Goal: Check status: Check status

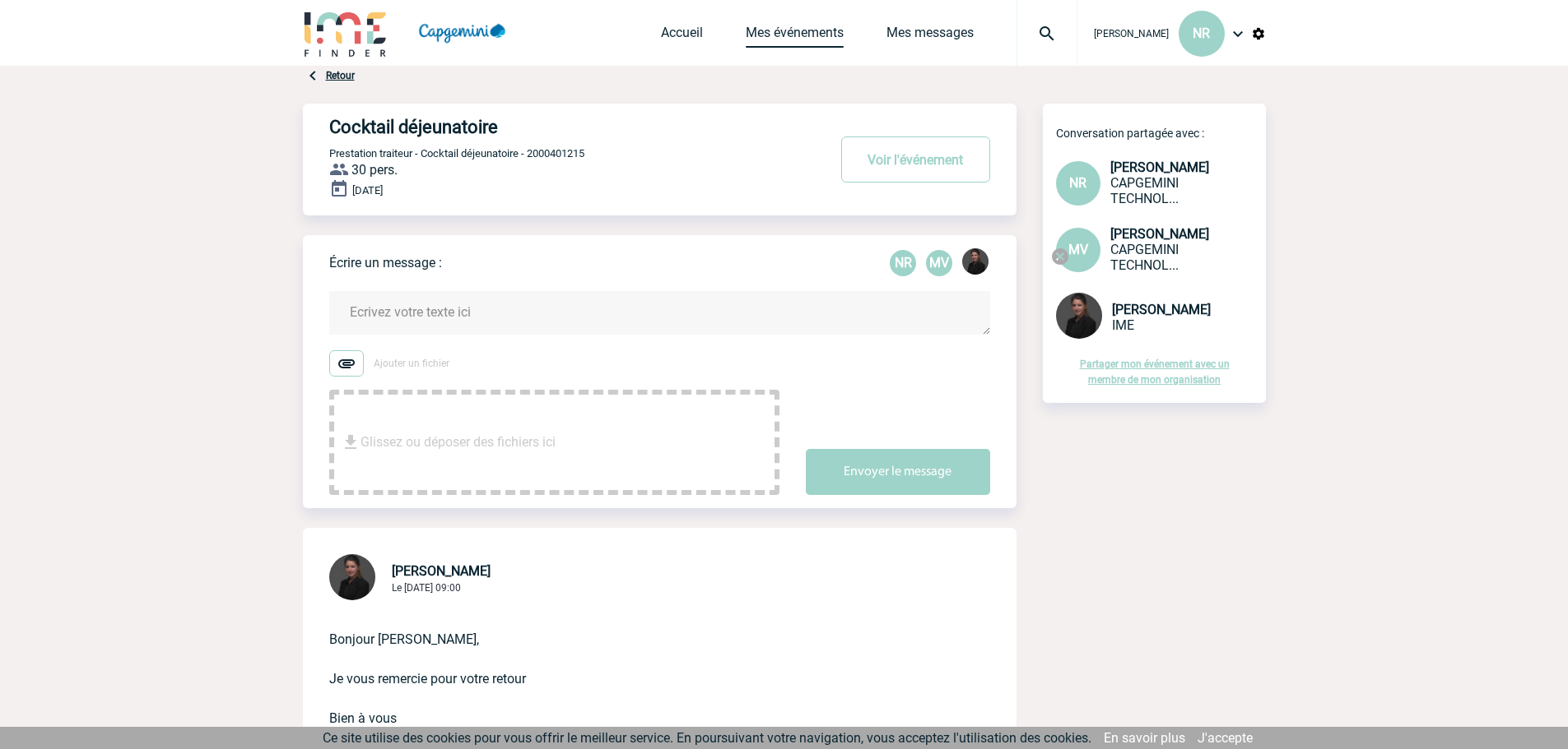
click at [794, 35] on link "Mes événements" at bounding box center [794, 36] width 98 height 23
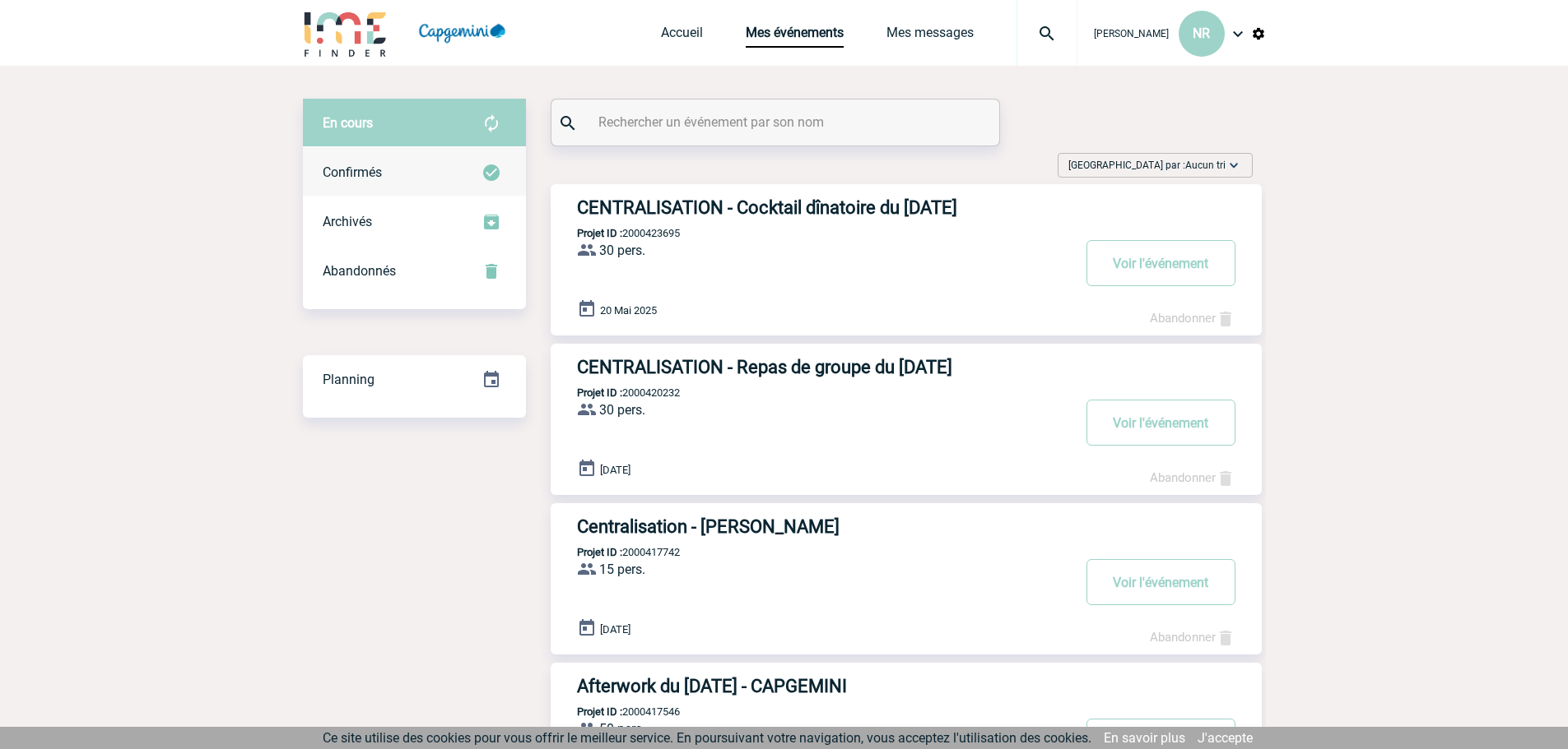
click at [376, 175] on span "Confirmés" at bounding box center [352, 172] width 59 height 16
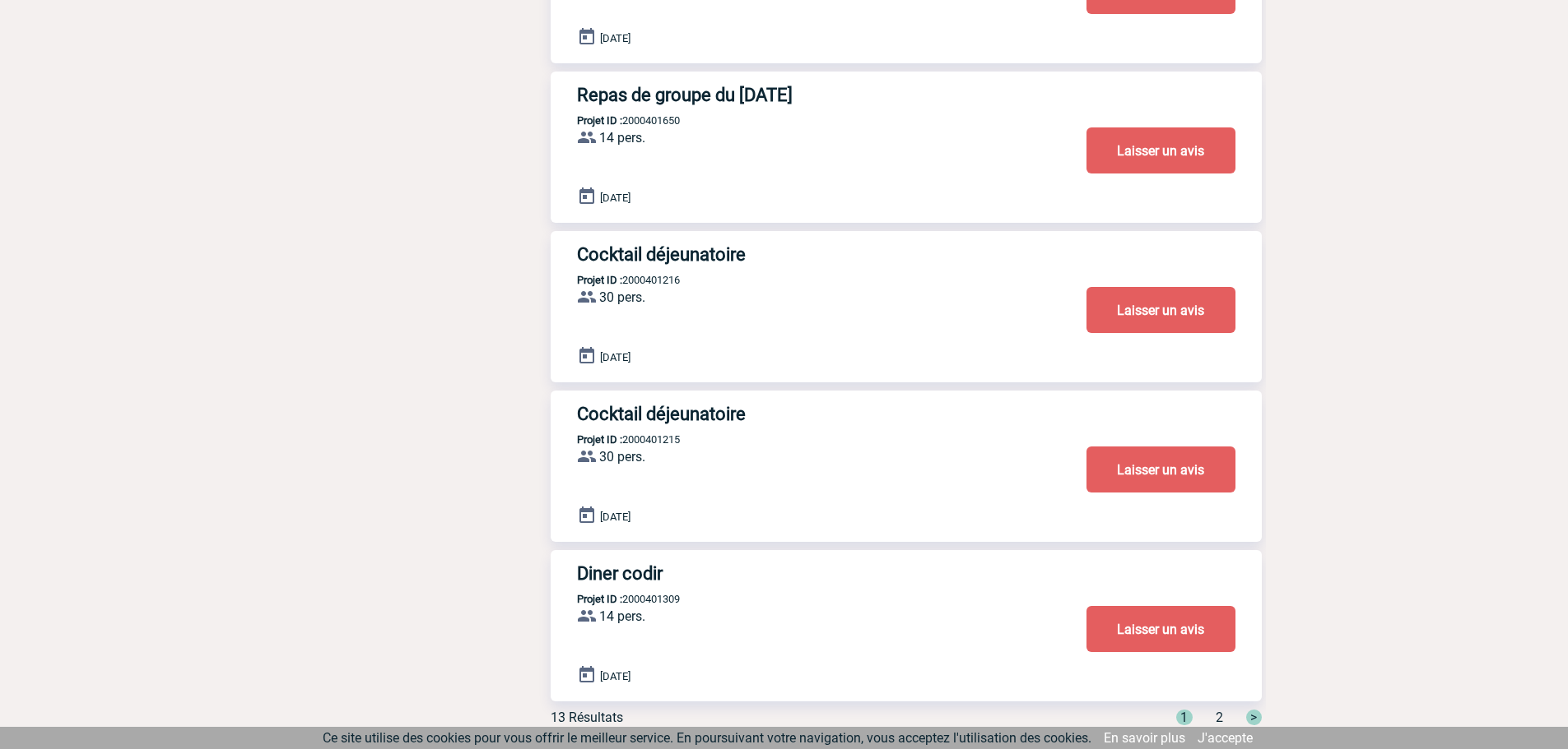
scroll to position [1041, 0]
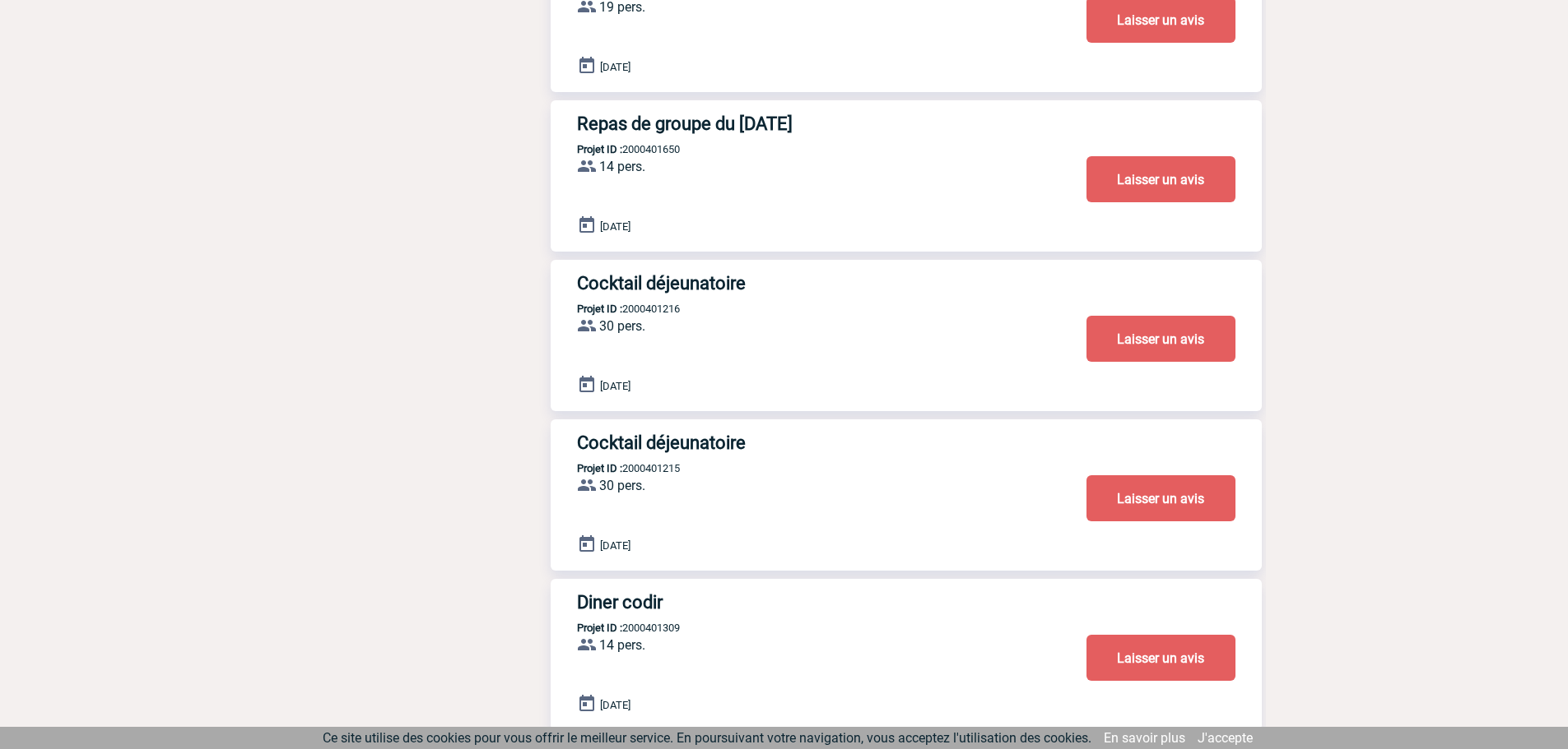
click at [625, 449] on h3 "Cocktail déjeunatoire" at bounding box center [824, 442] width 494 height 20
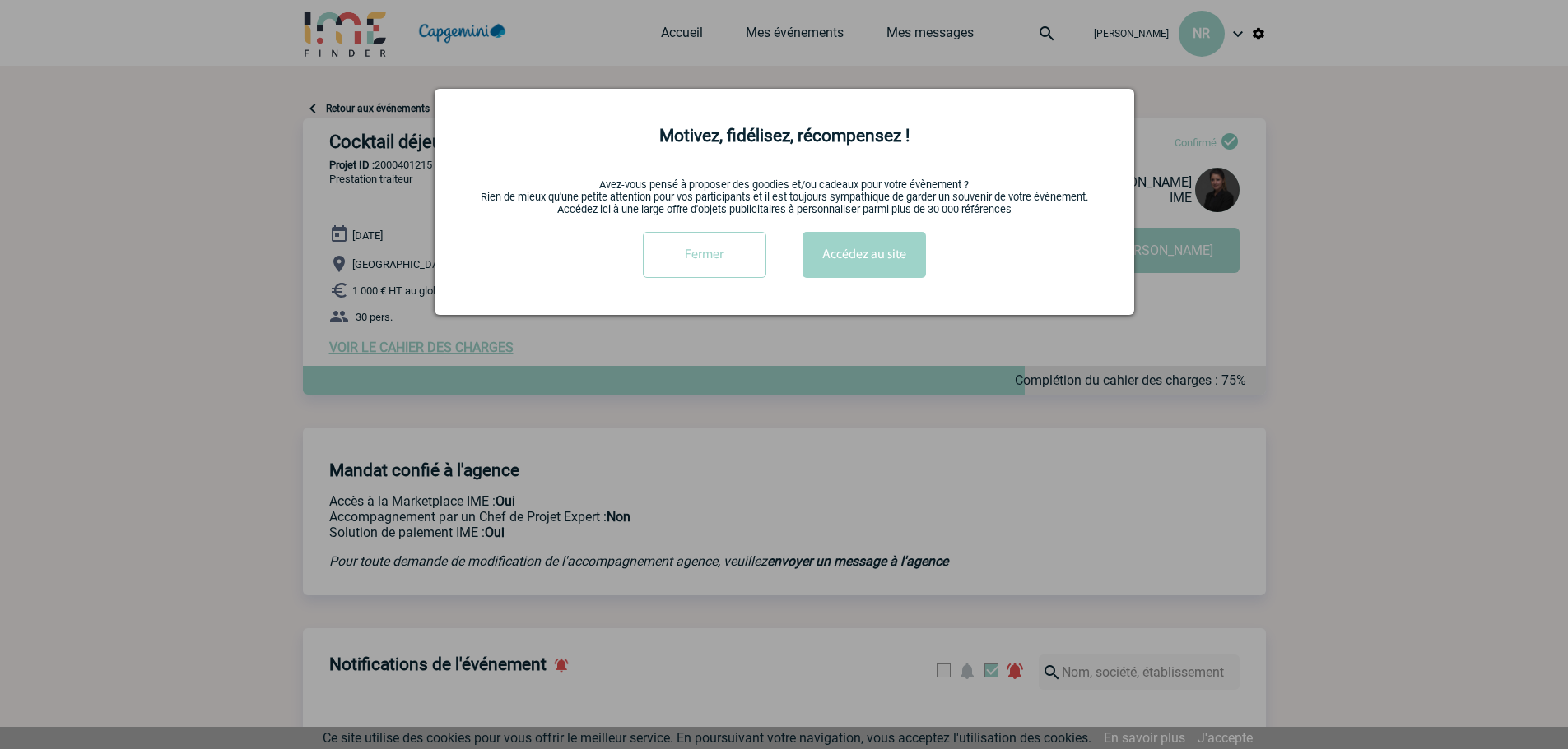
click at [717, 257] on input "Fermer" at bounding box center [704, 255] width 123 height 46
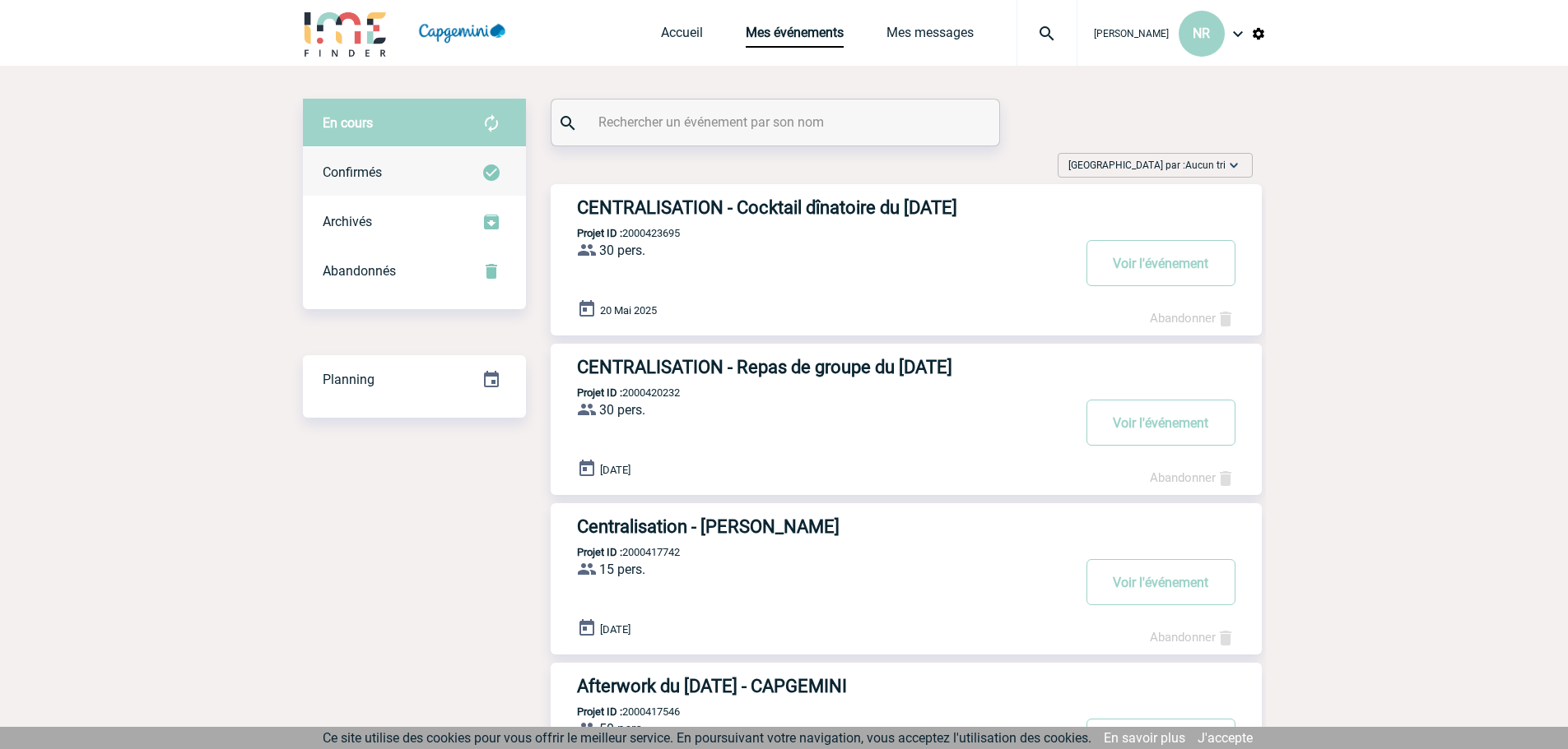
click at [401, 173] on div "Confirmés" at bounding box center [414, 172] width 223 height 50
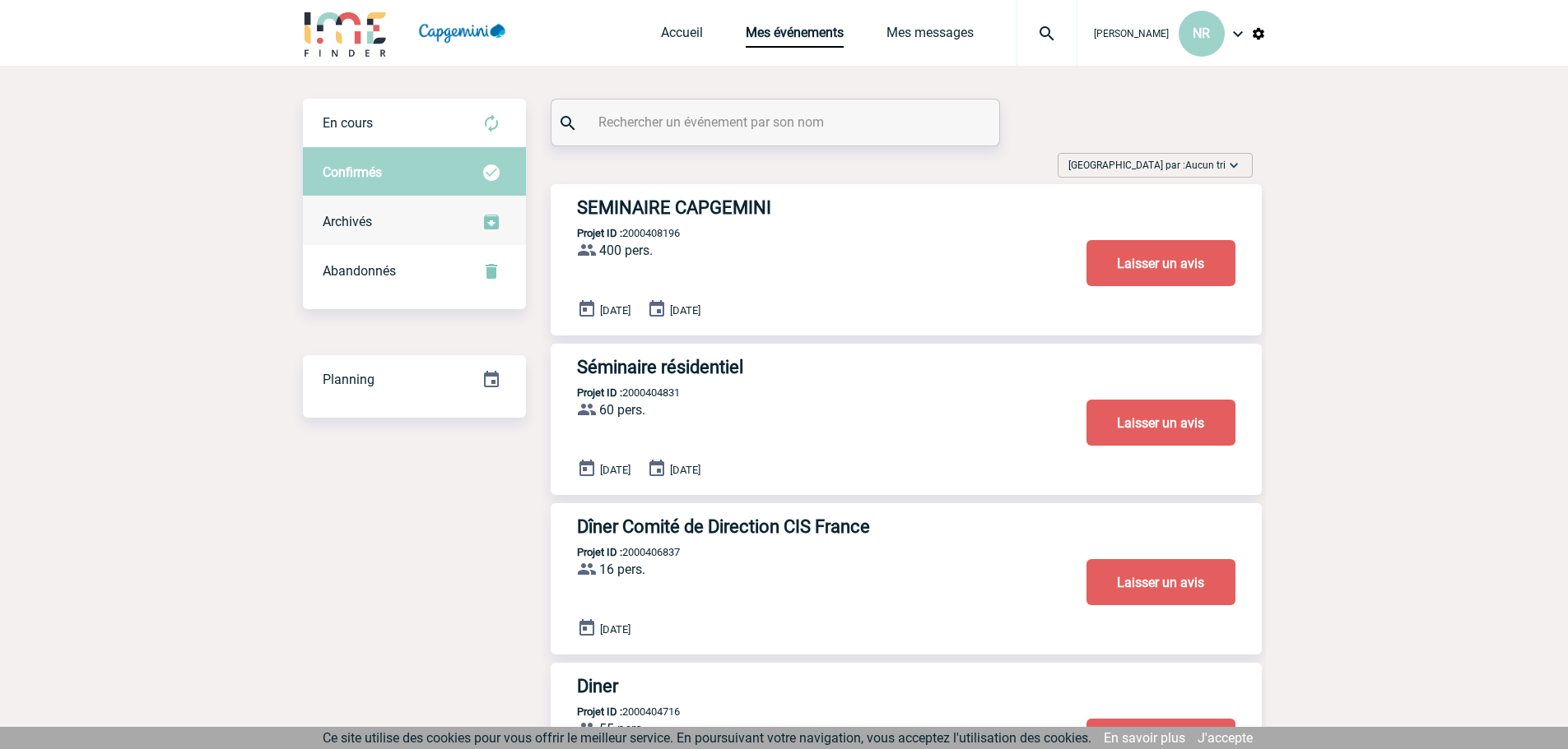
click at [390, 227] on div "Archivés" at bounding box center [414, 221] width 223 height 50
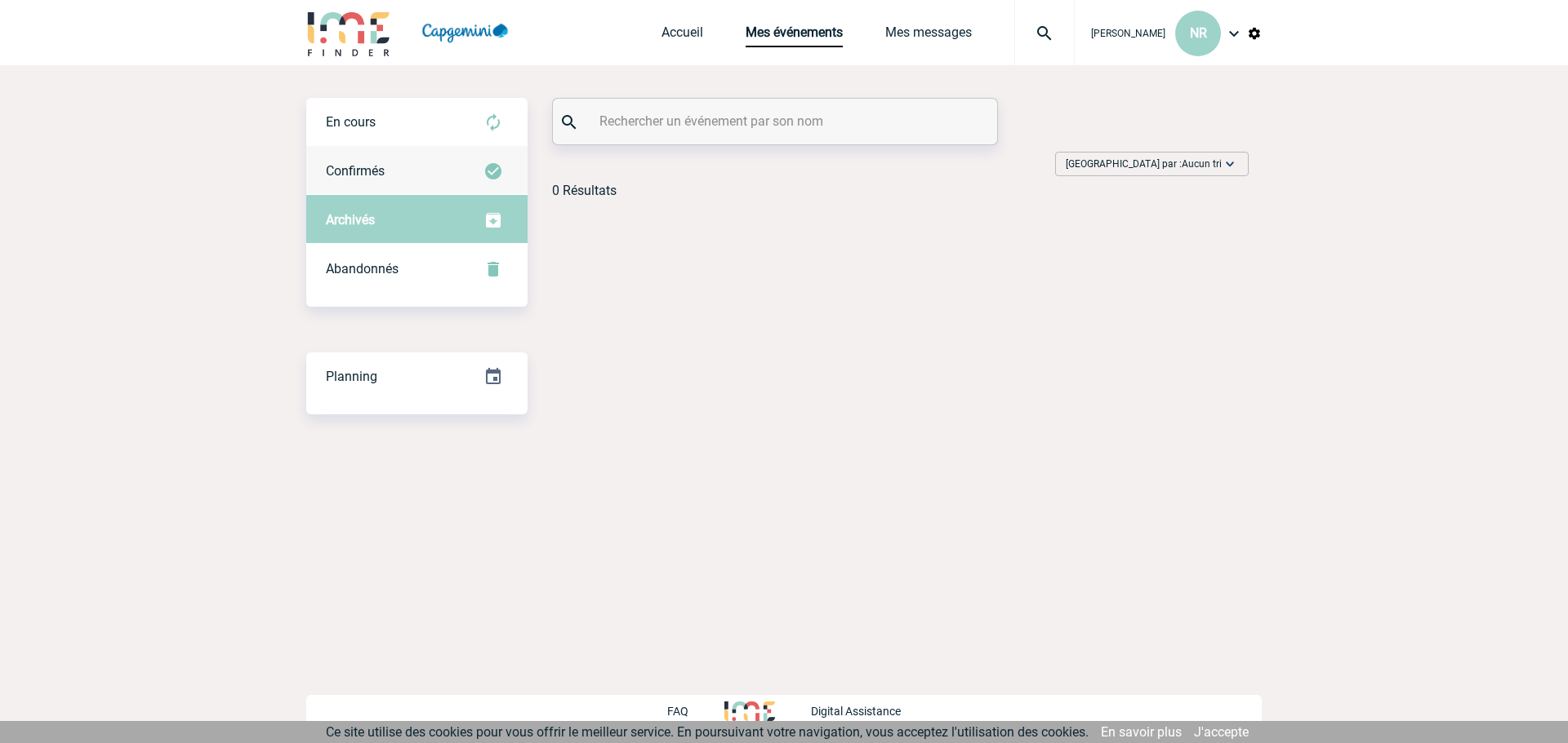
click at [364, 161] on div "Confirmés" at bounding box center [417, 171] width 221 height 49
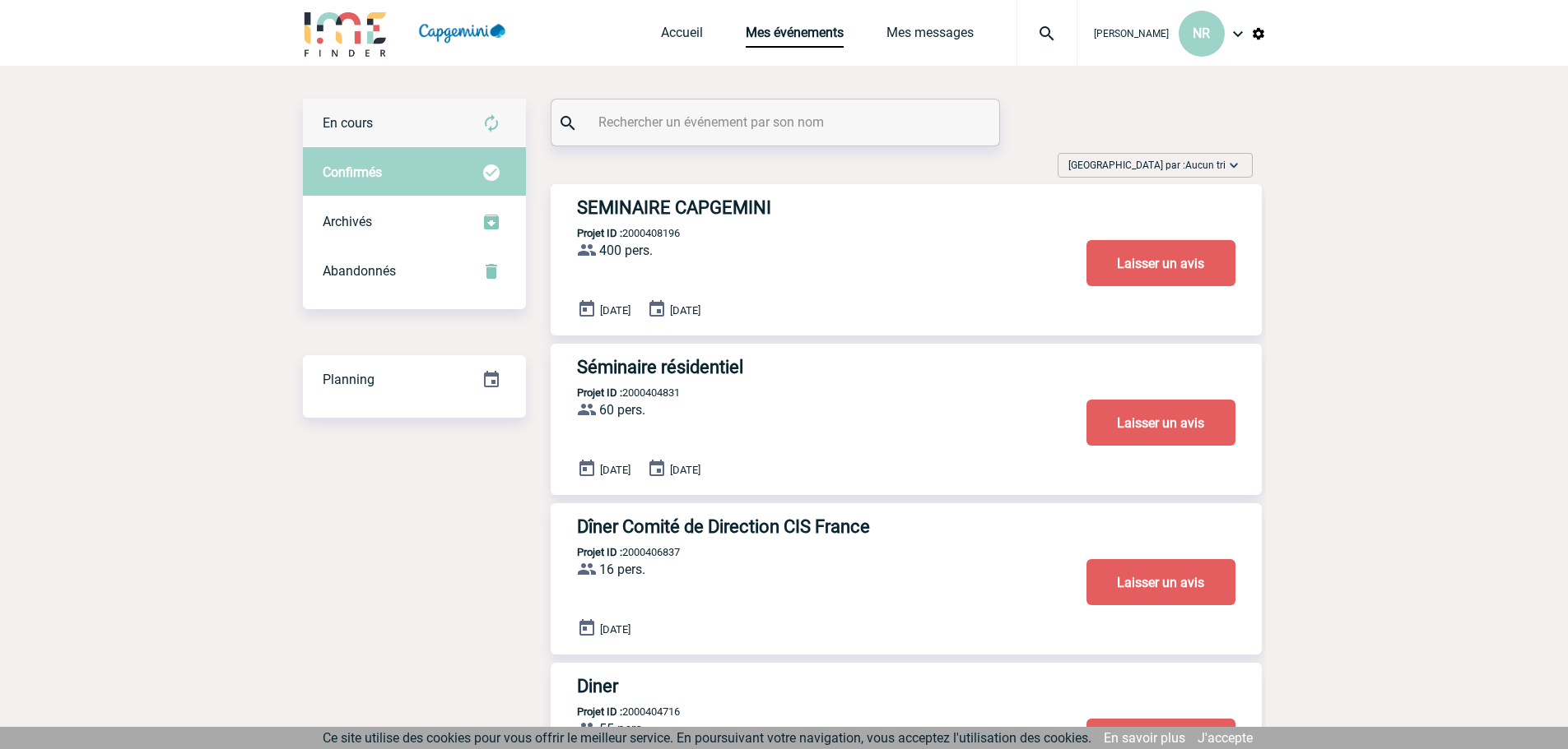
click at [380, 131] on div "En cours" at bounding box center [414, 123] width 223 height 50
